Goal: Task Accomplishment & Management: Use online tool/utility

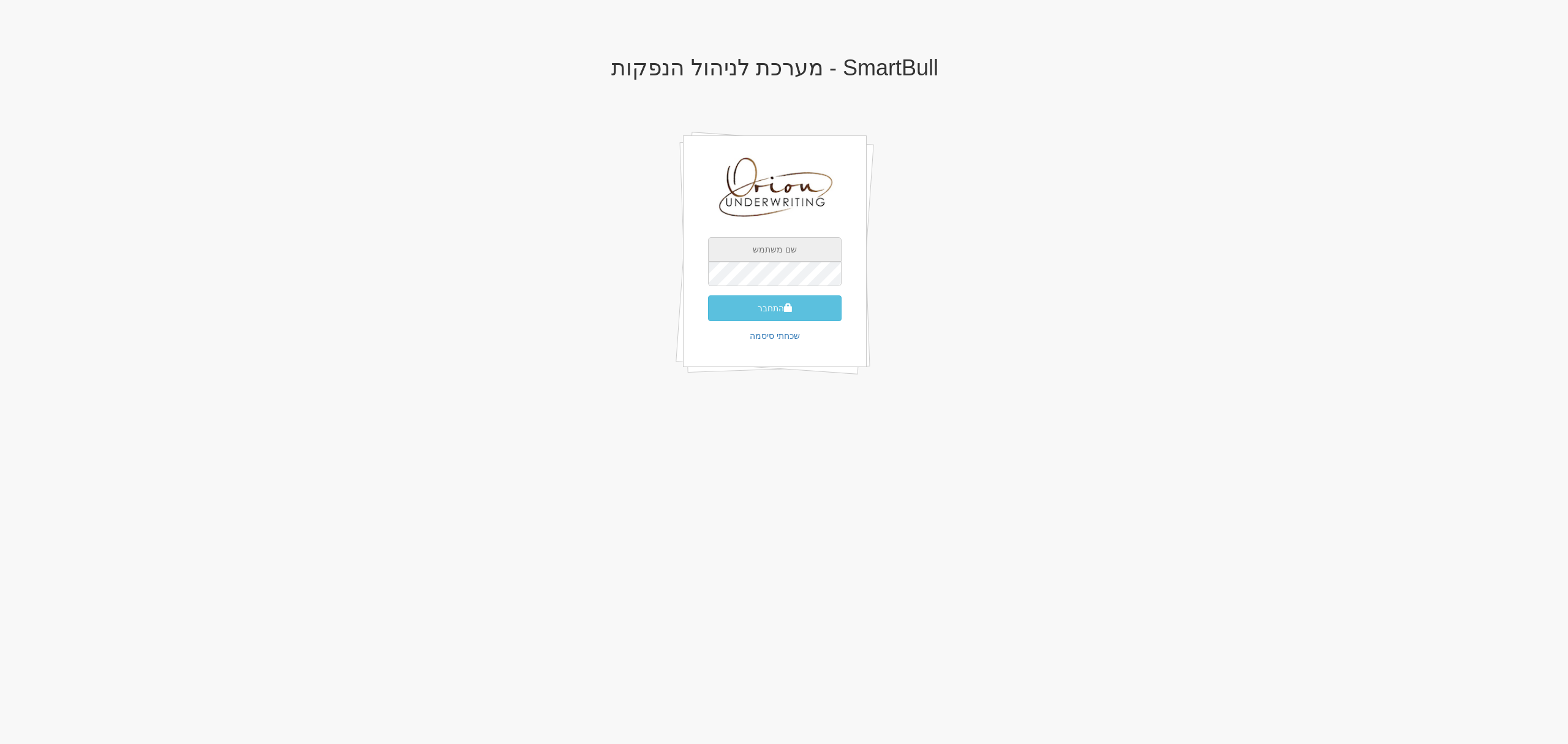
type input "[EMAIL_ADDRESS][DOMAIN_NAME]"
click at [785, 306] on span "submit" at bounding box center [788, 307] width 8 height 8
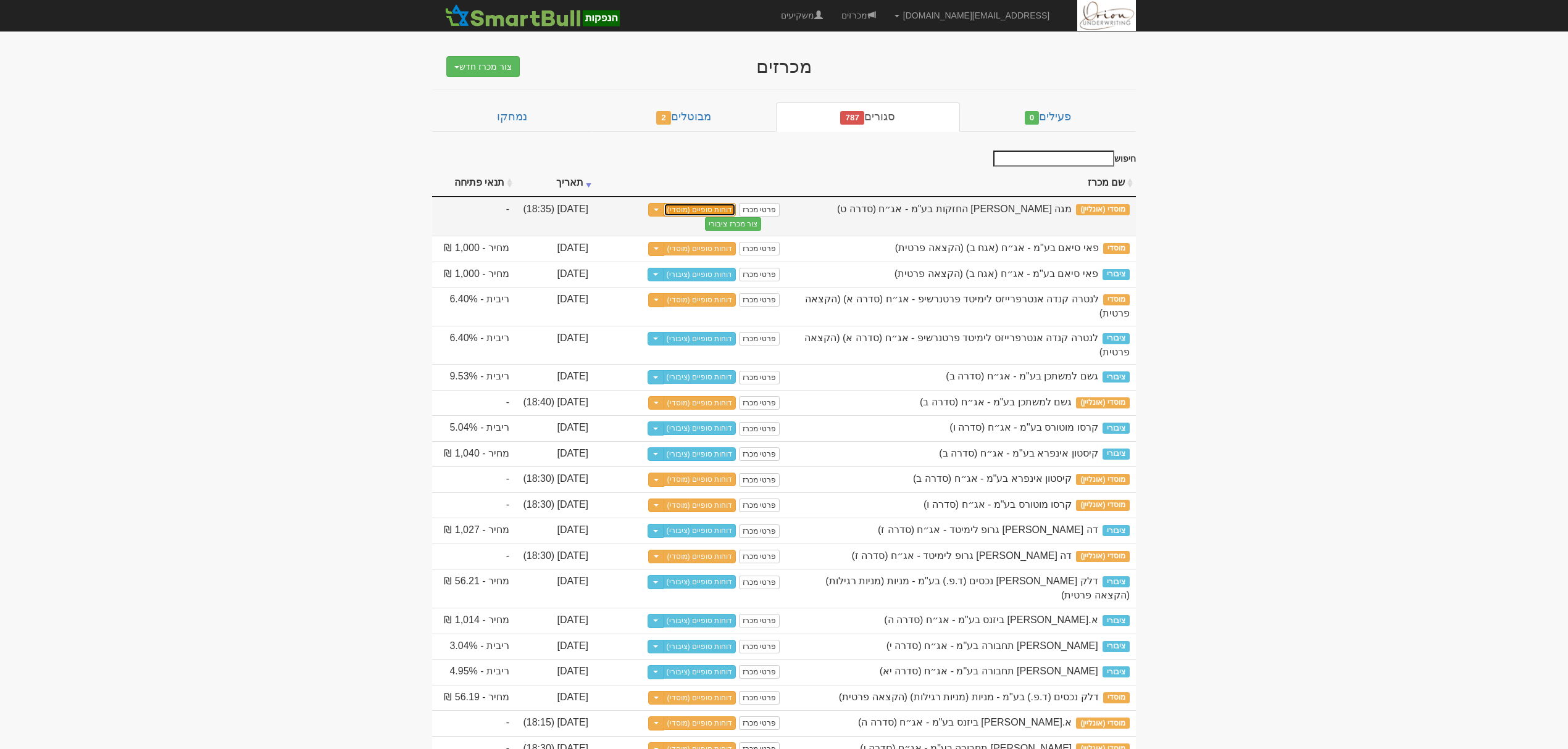
click at [694, 207] on link "דוחות סופיים (מוסדי)" at bounding box center [700, 210] width 73 height 14
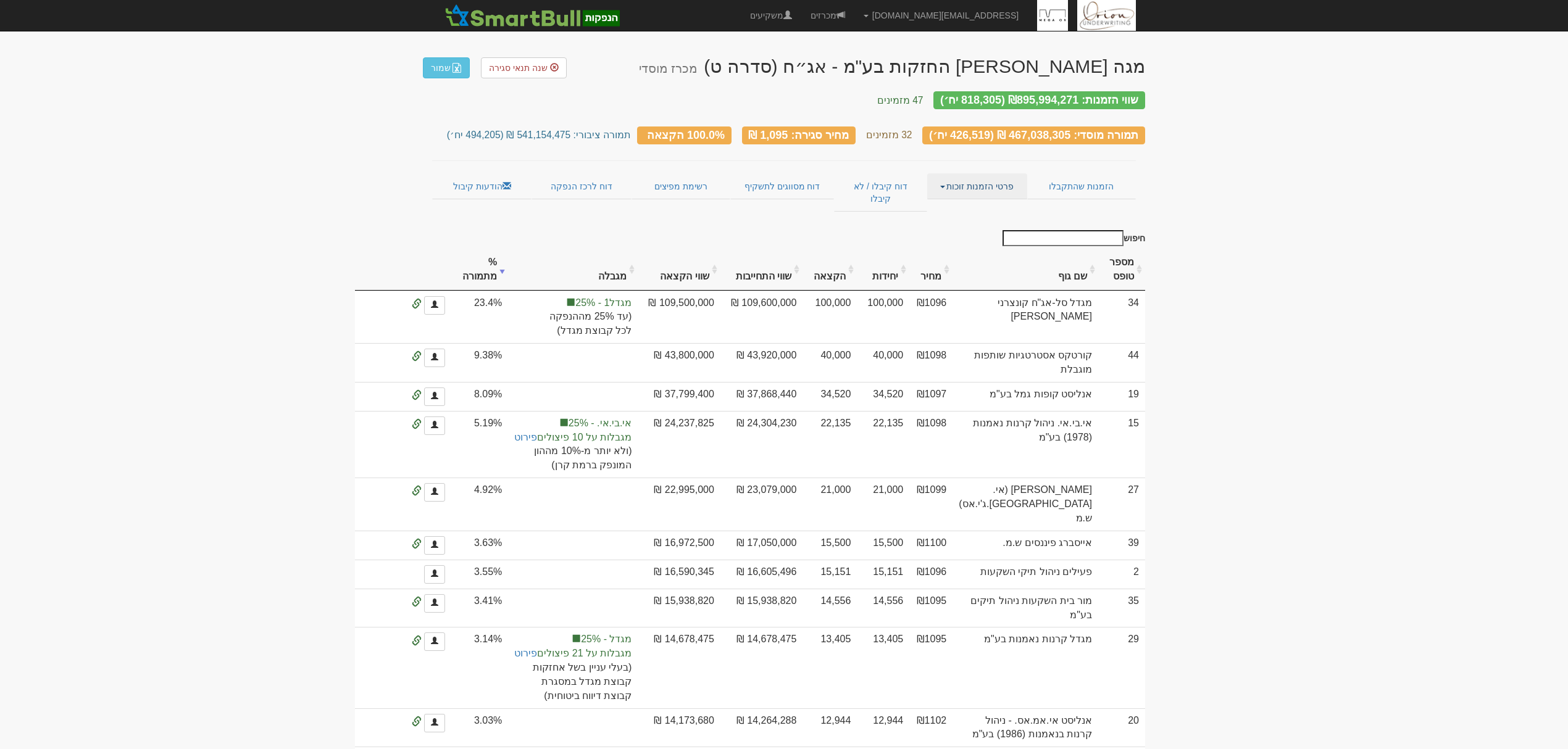
click at [979, 173] on link "פרטי הזמנות זוכות" at bounding box center [977, 186] width 99 height 26
click at [973, 202] on link "אנשי קשר וחשבונות" at bounding box center [978, 210] width 98 height 16
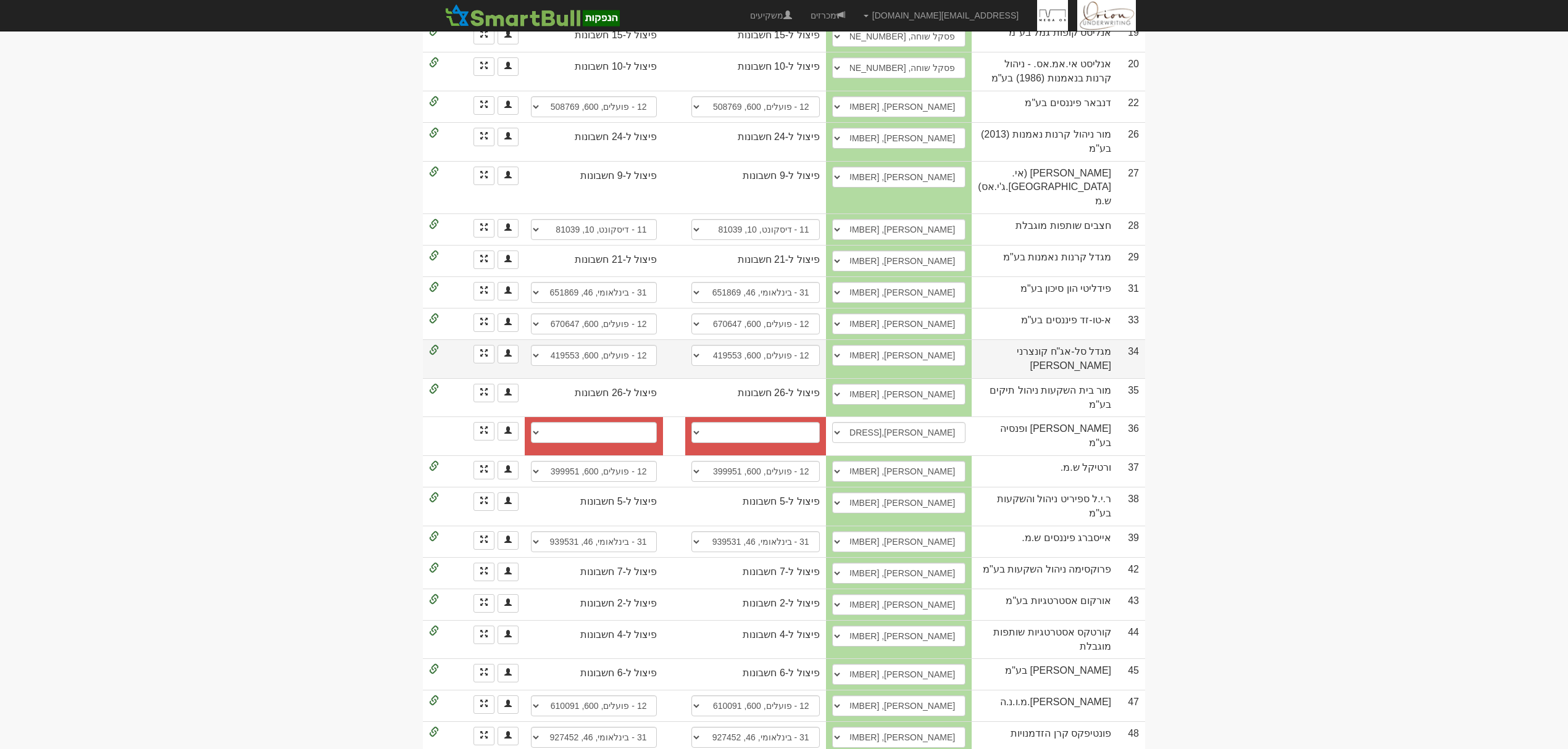
scroll to position [663, 0]
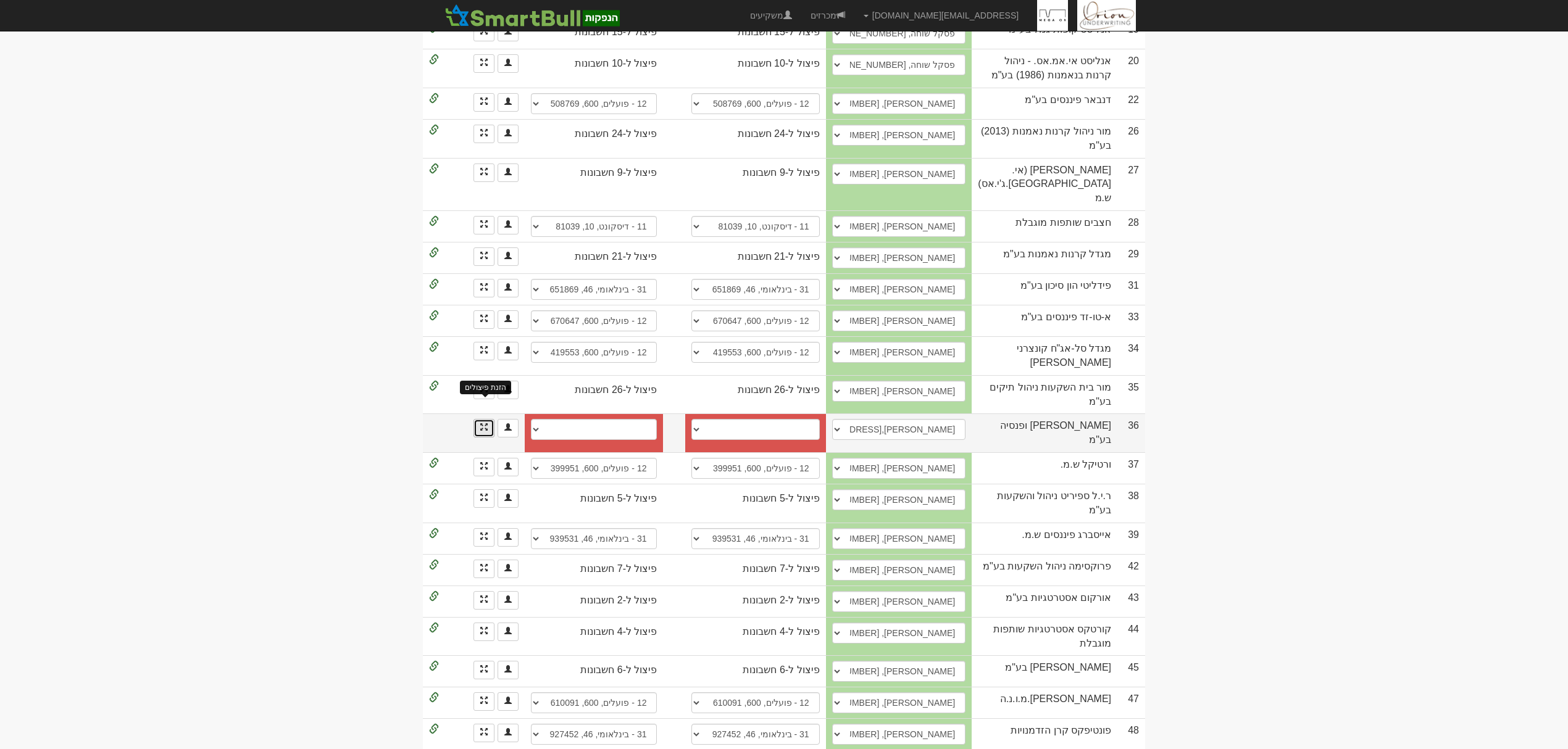
click at [486, 423] on span at bounding box center [484, 427] width 7 height 7
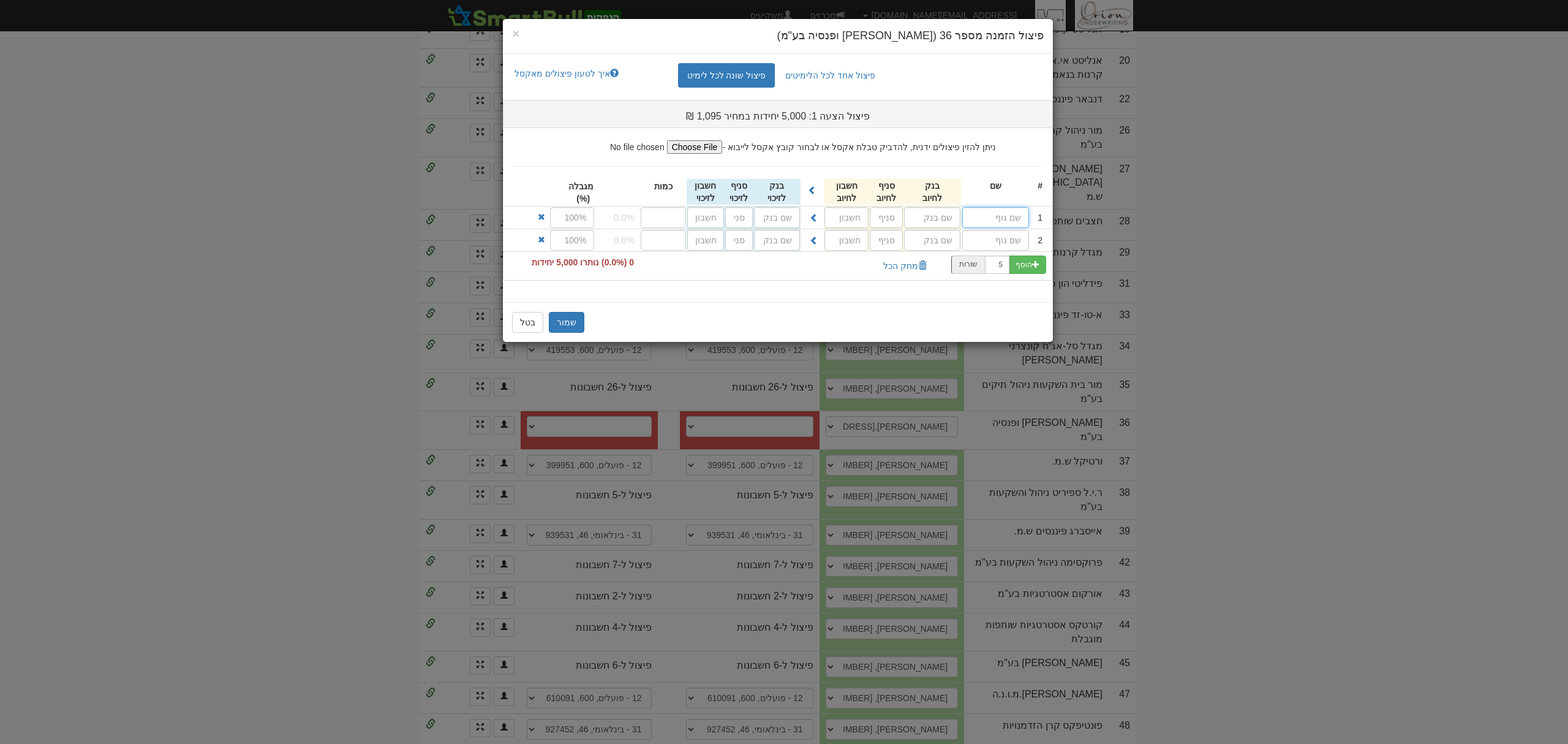
click at [1017, 220] on input "text" at bounding box center [995, 218] width 67 height 21
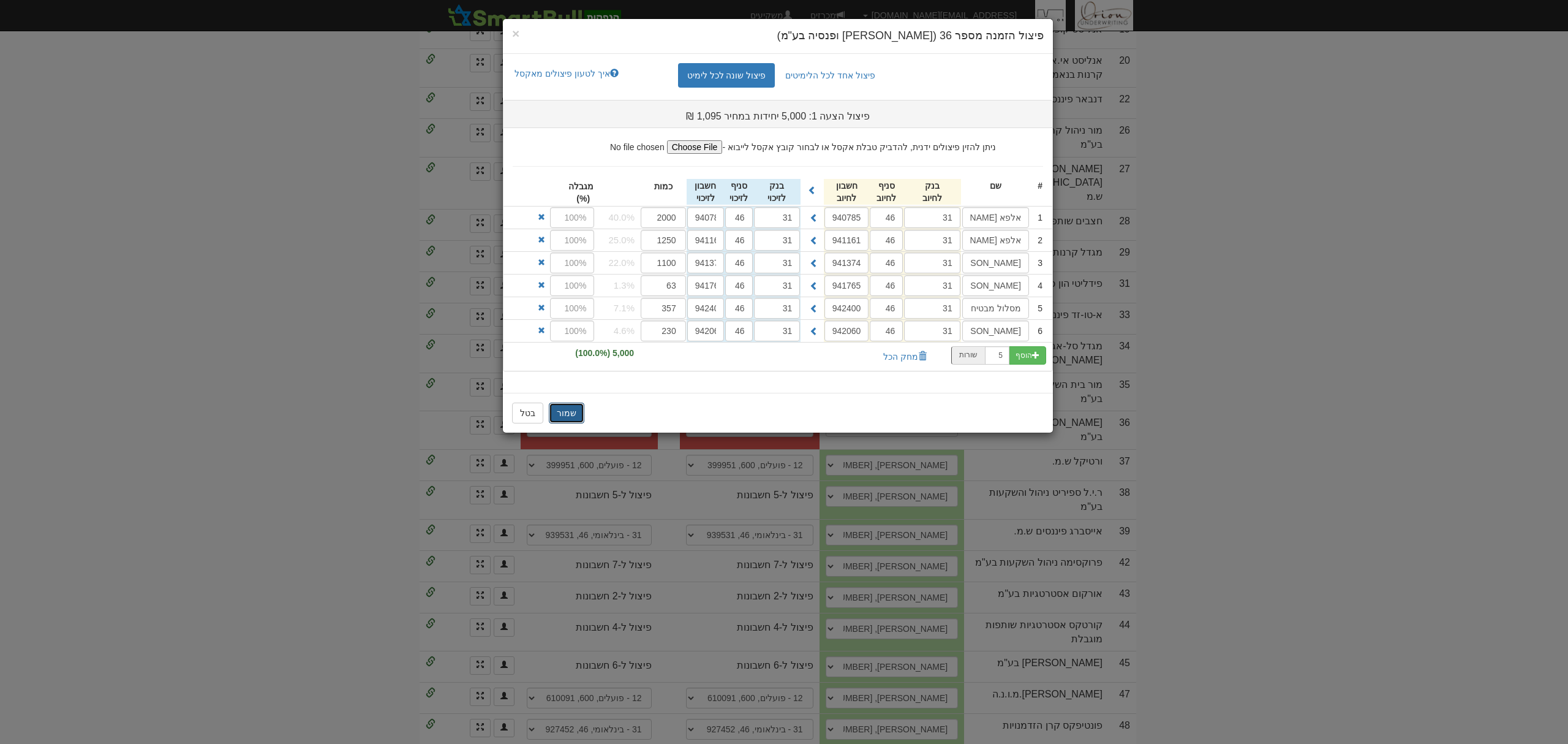
click at [561, 420] on button "שמור" at bounding box center [567, 412] width 36 height 21
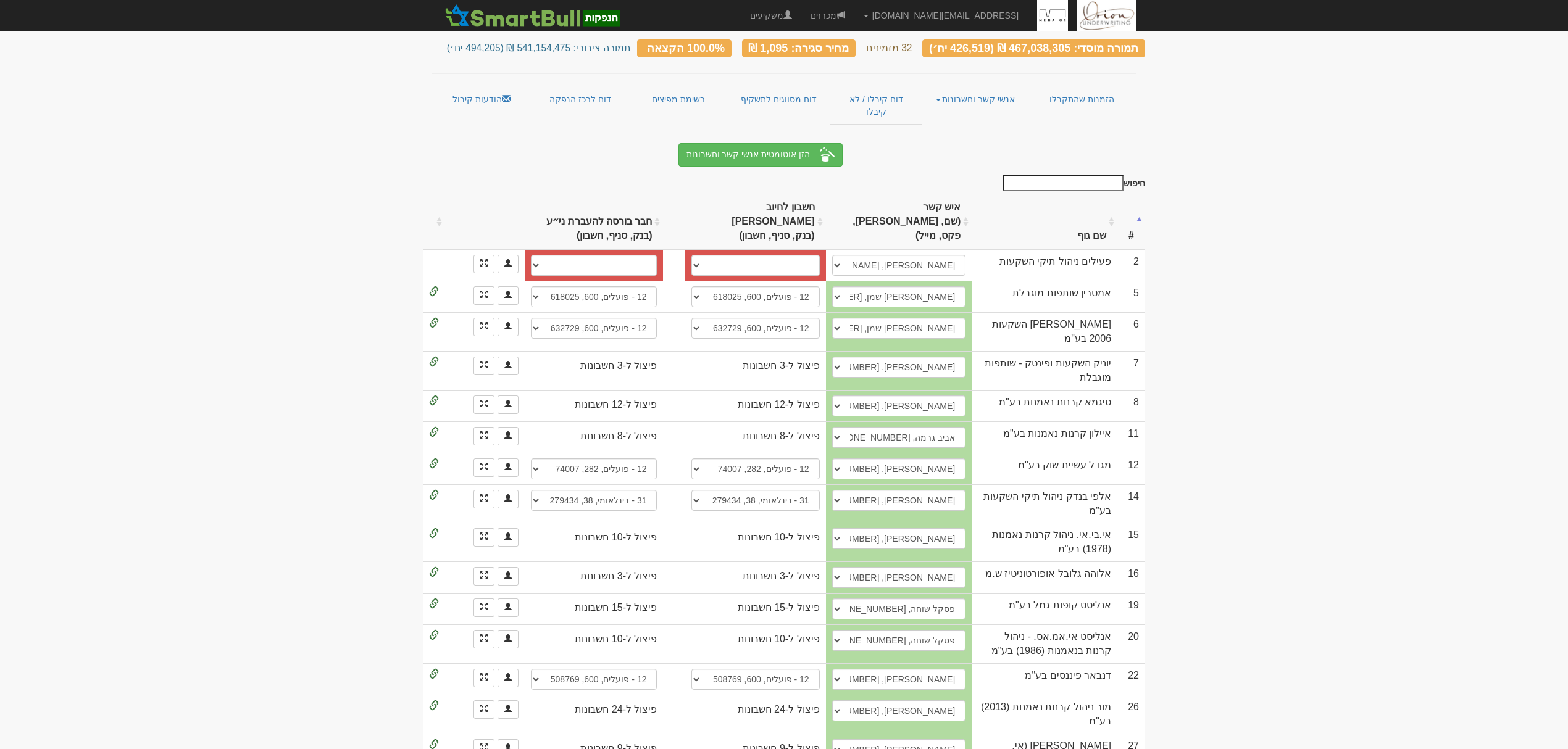
scroll to position [0, 0]
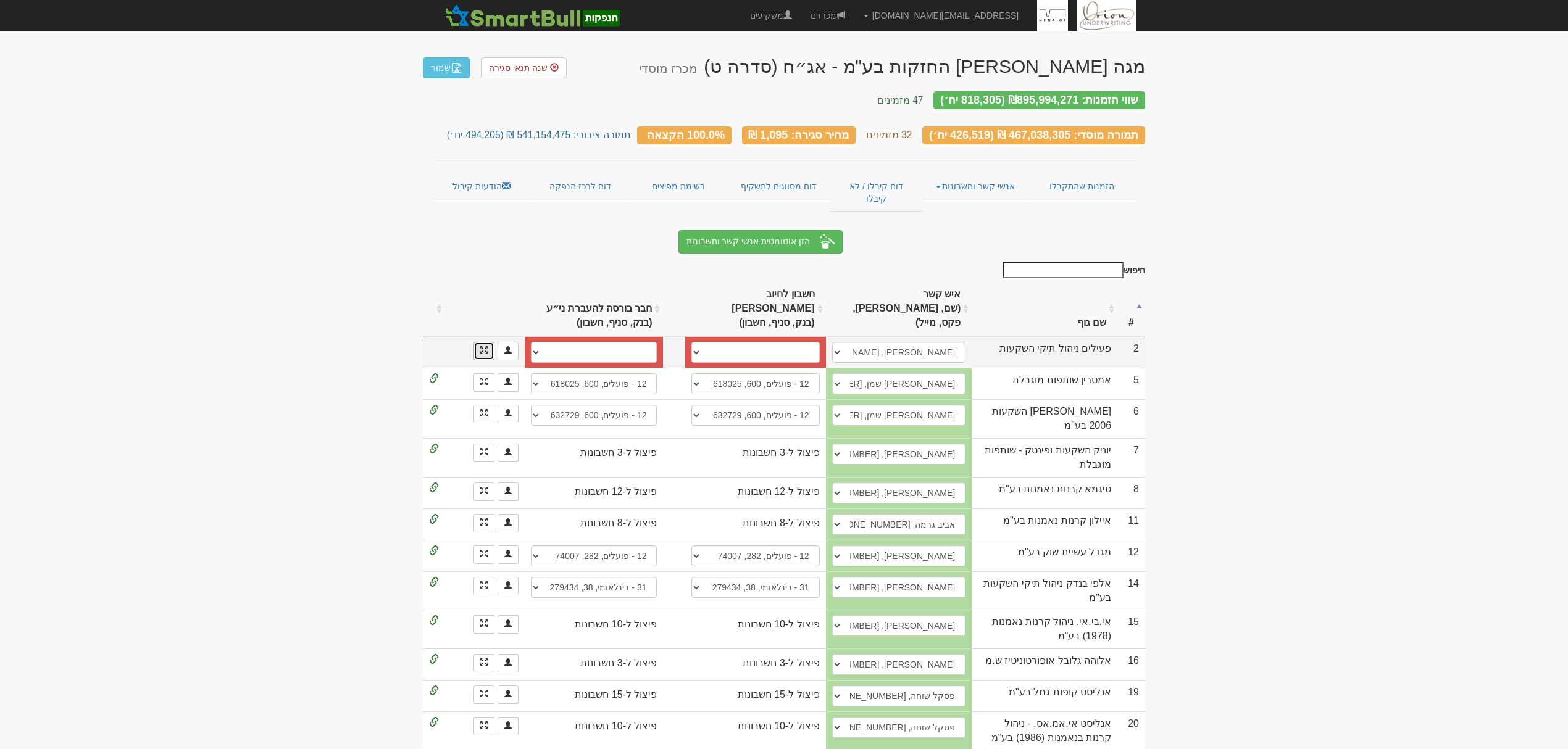
click at [477, 341] on link at bounding box center [483, 351] width 21 height 18
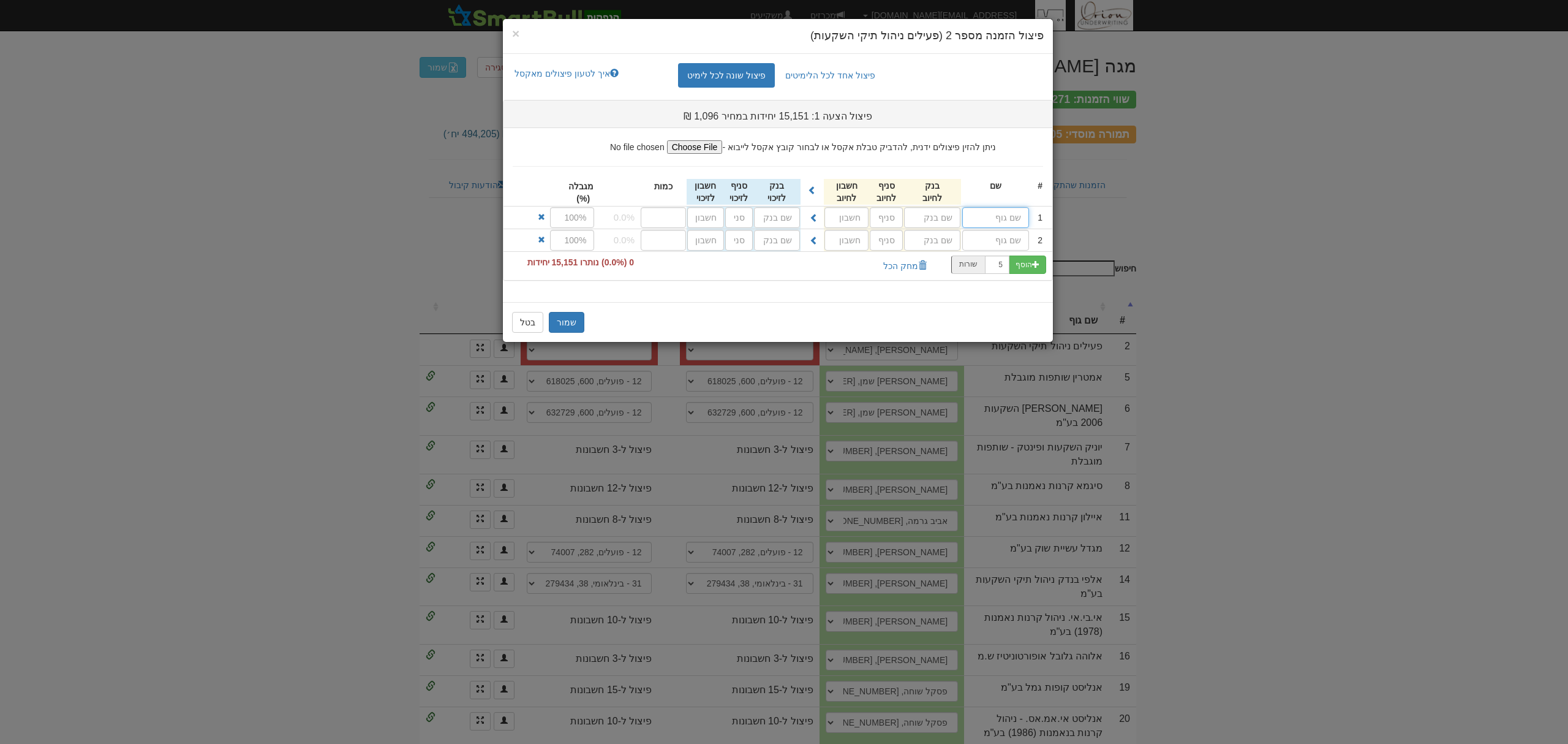
click at [1020, 218] on input "text" at bounding box center [995, 218] width 67 height 21
click at [562, 312] on div "שמור בטל" at bounding box center [778, 323] width 550 height 40
click at [561, 324] on button "שמור" at bounding box center [567, 322] width 36 height 21
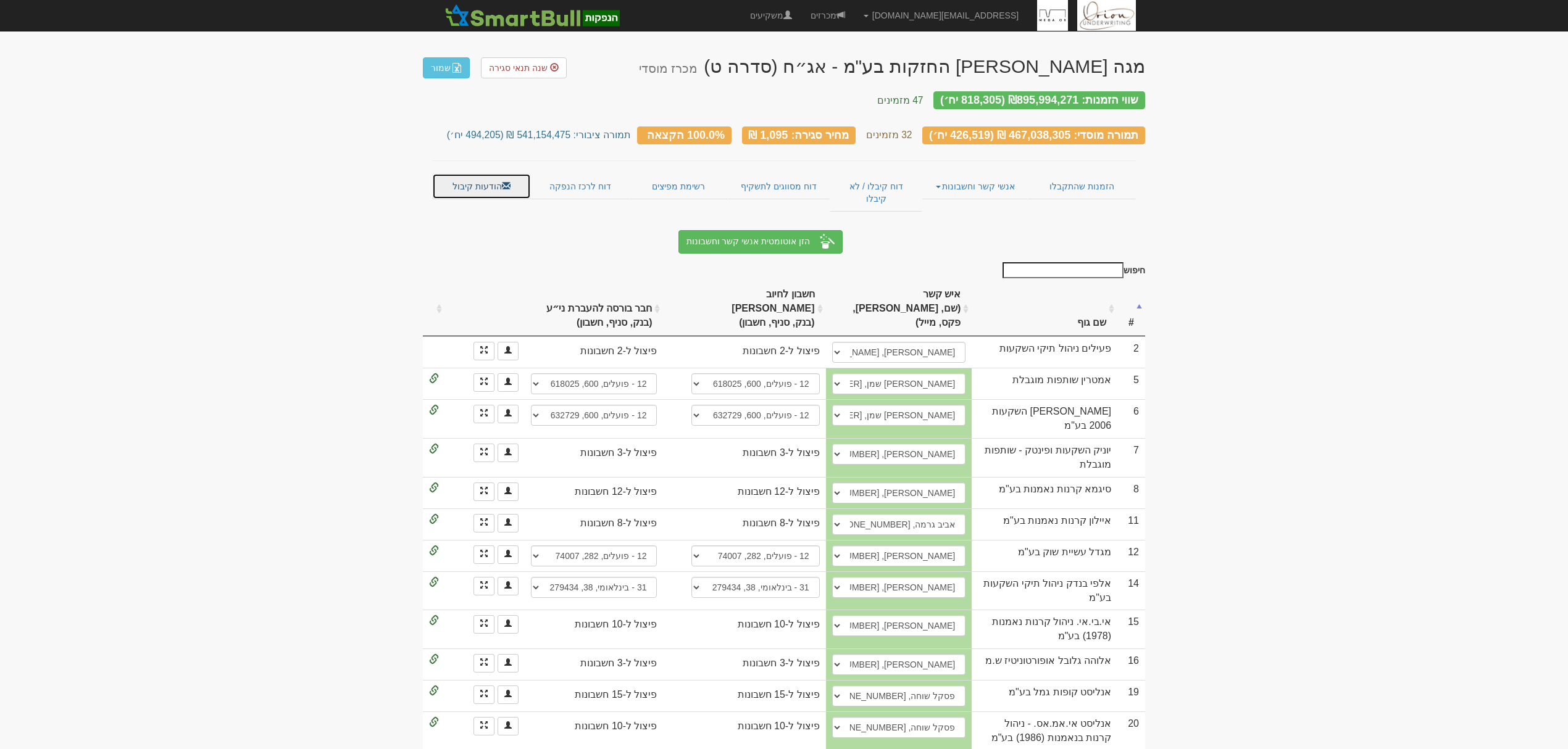
click at [505, 181] on span at bounding box center [505, 185] width 8 height 8
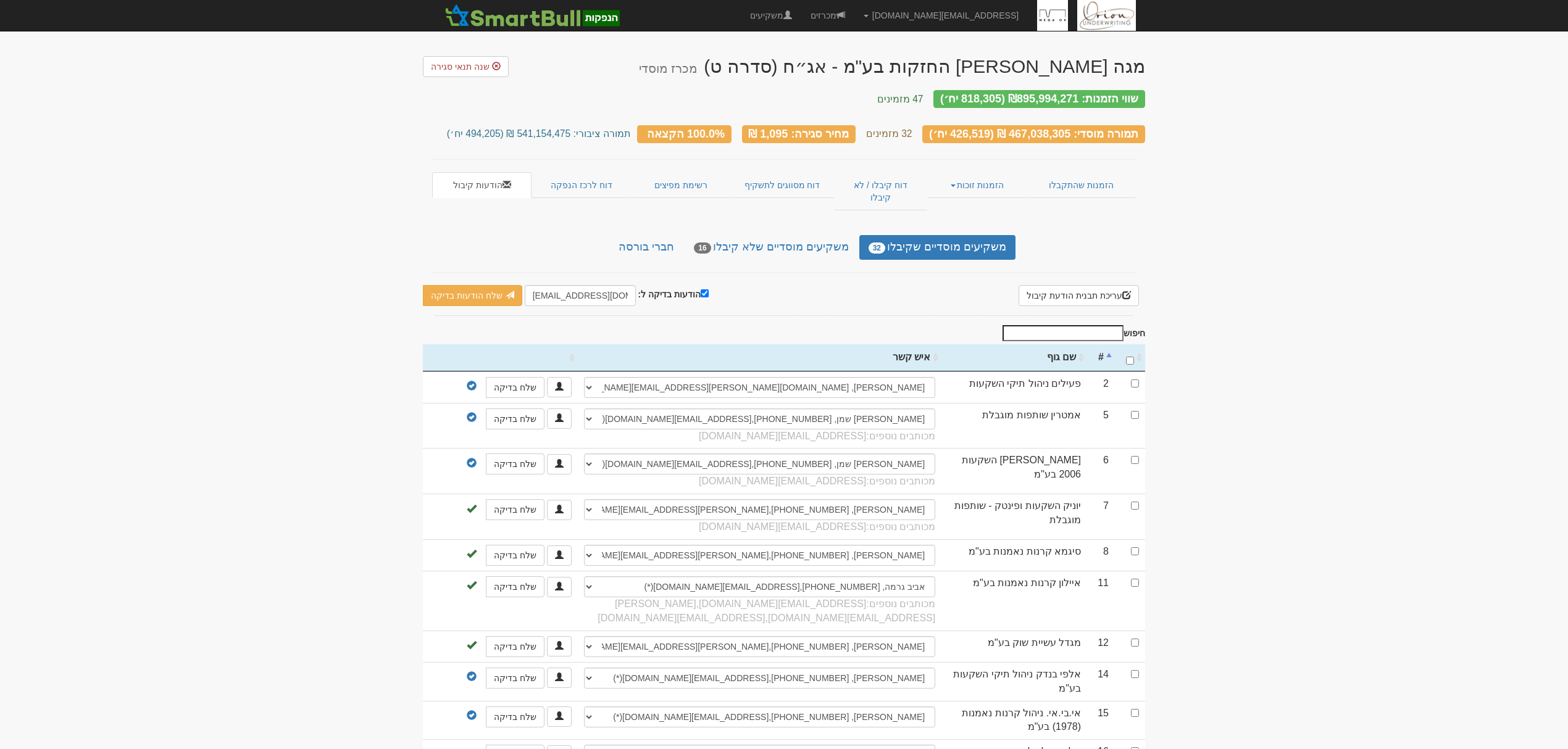
click at [668, 235] on link "חברי בורסה" at bounding box center [646, 247] width 74 height 25
